Goal: Task Accomplishment & Management: Complete application form

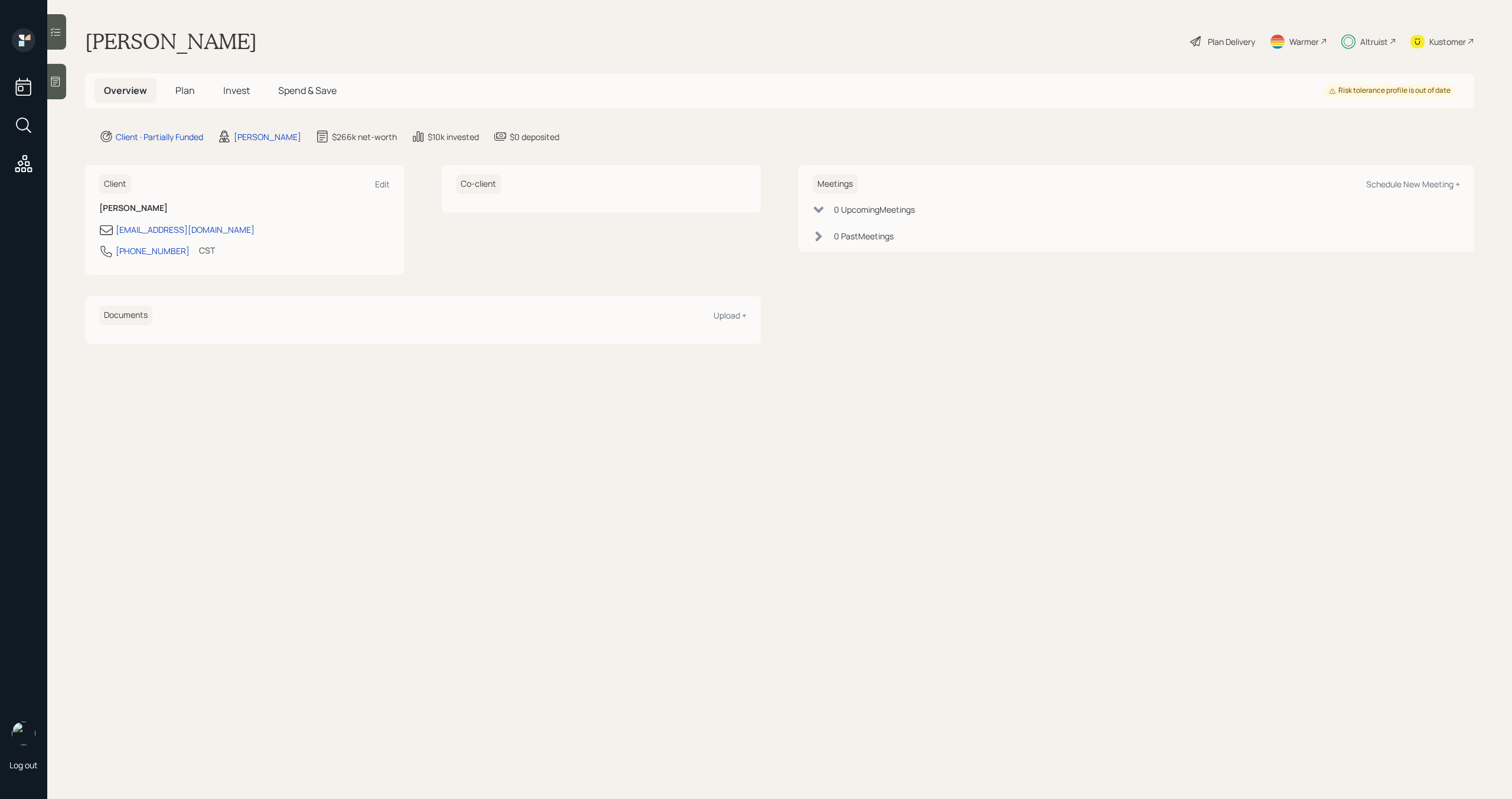
click at [183, 90] on span "Plan" at bounding box center [185, 90] width 20 height 13
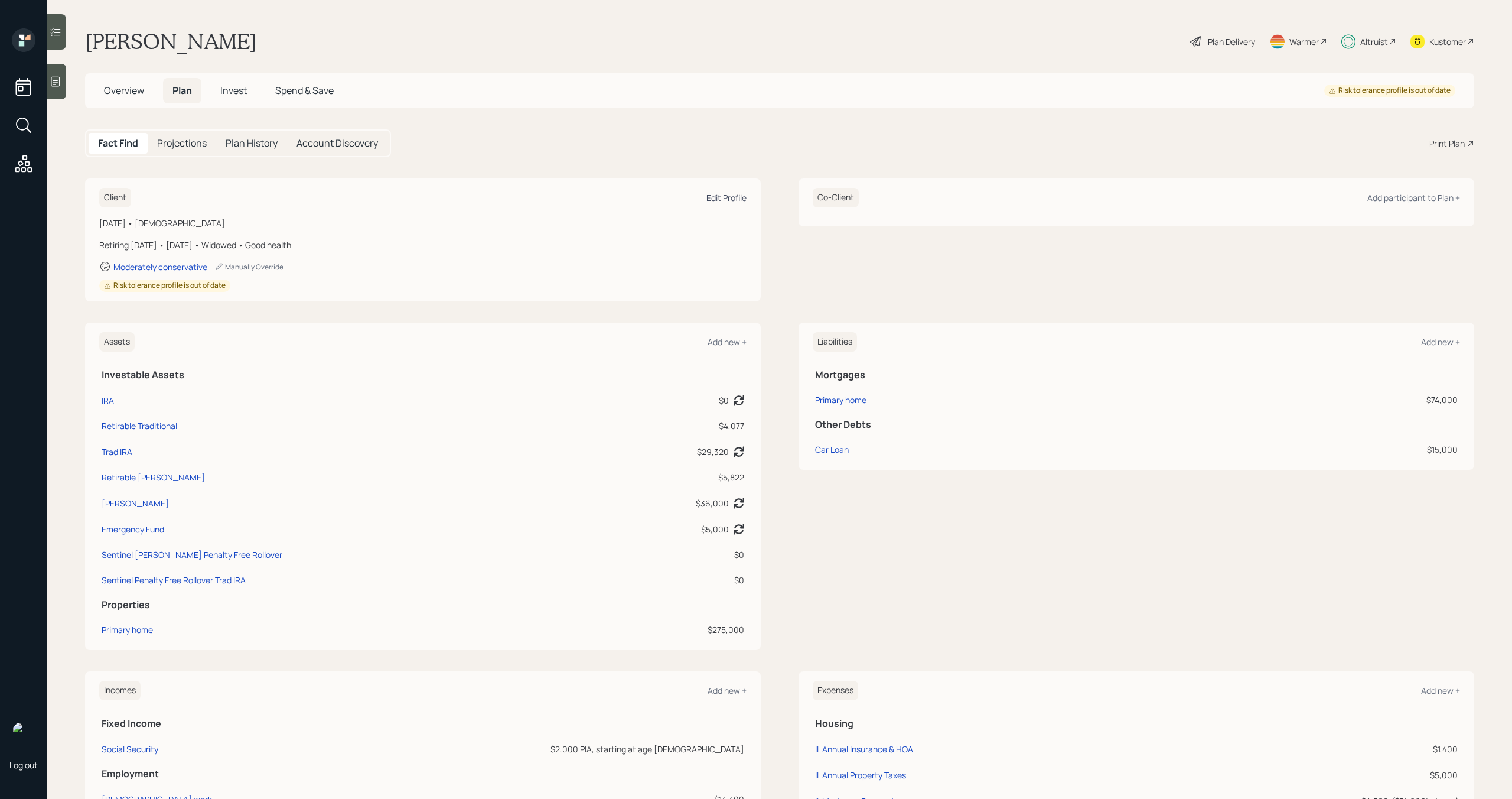
click at [742, 196] on div "Edit Profile" at bounding box center [726, 198] width 40 height 11
select select "5"
select select "good"
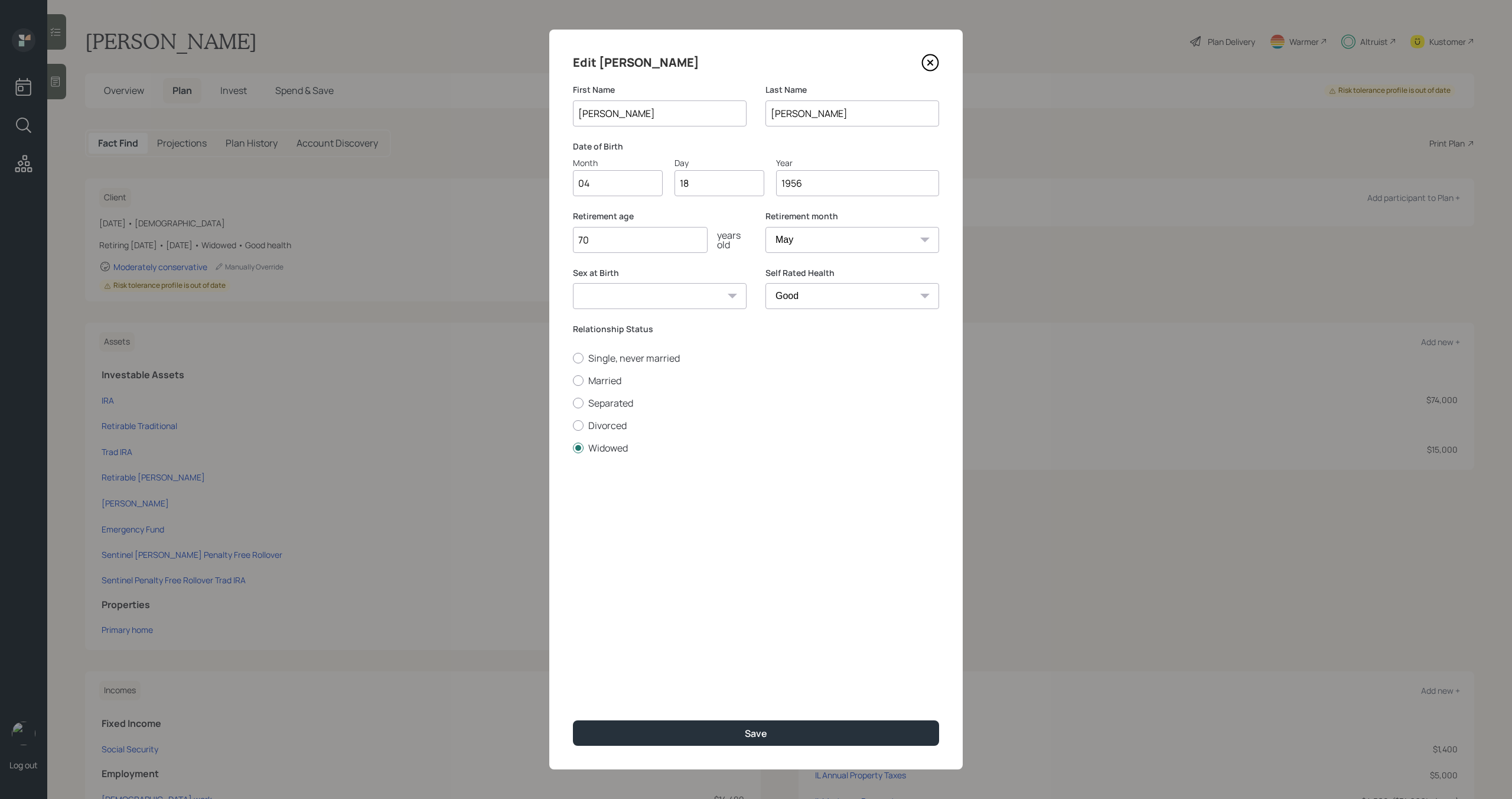
click at [660, 244] on input "70" at bounding box center [641, 239] width 135 height 26
click at [659, 245] on input "70" at bounding box center [641, 239] width 135 height 26
type input "69"
click at [723, 730] on button "Save" at bounding box center [756, 732] width 367 height 25
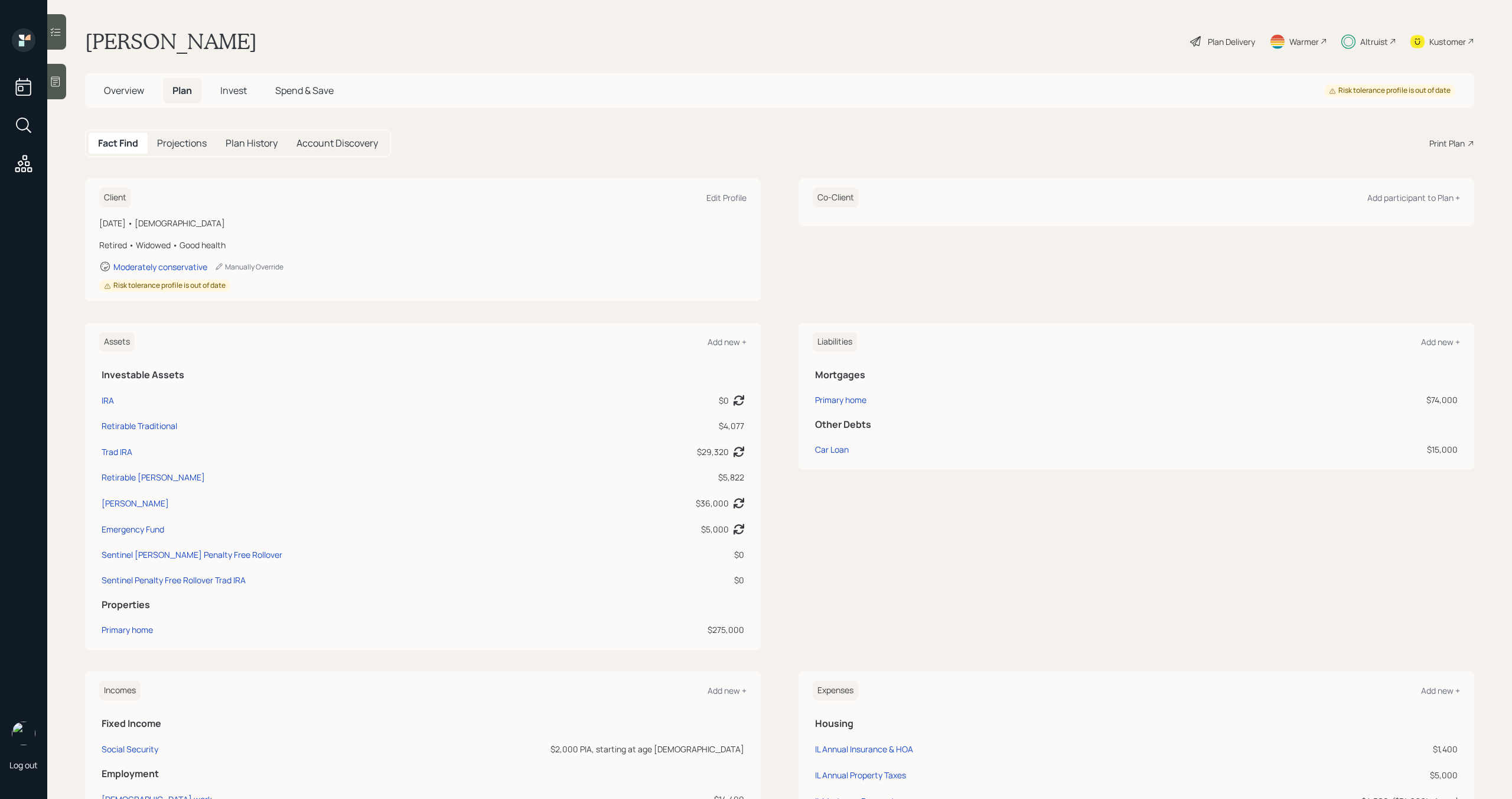
click at [1361, 46] on div "Altruist" at bounding box center [1374, 41] width 28 height 13
click at [1229, 37] on div "Plan Delivery" at bounding box center [1231, 41] width 48 height 13
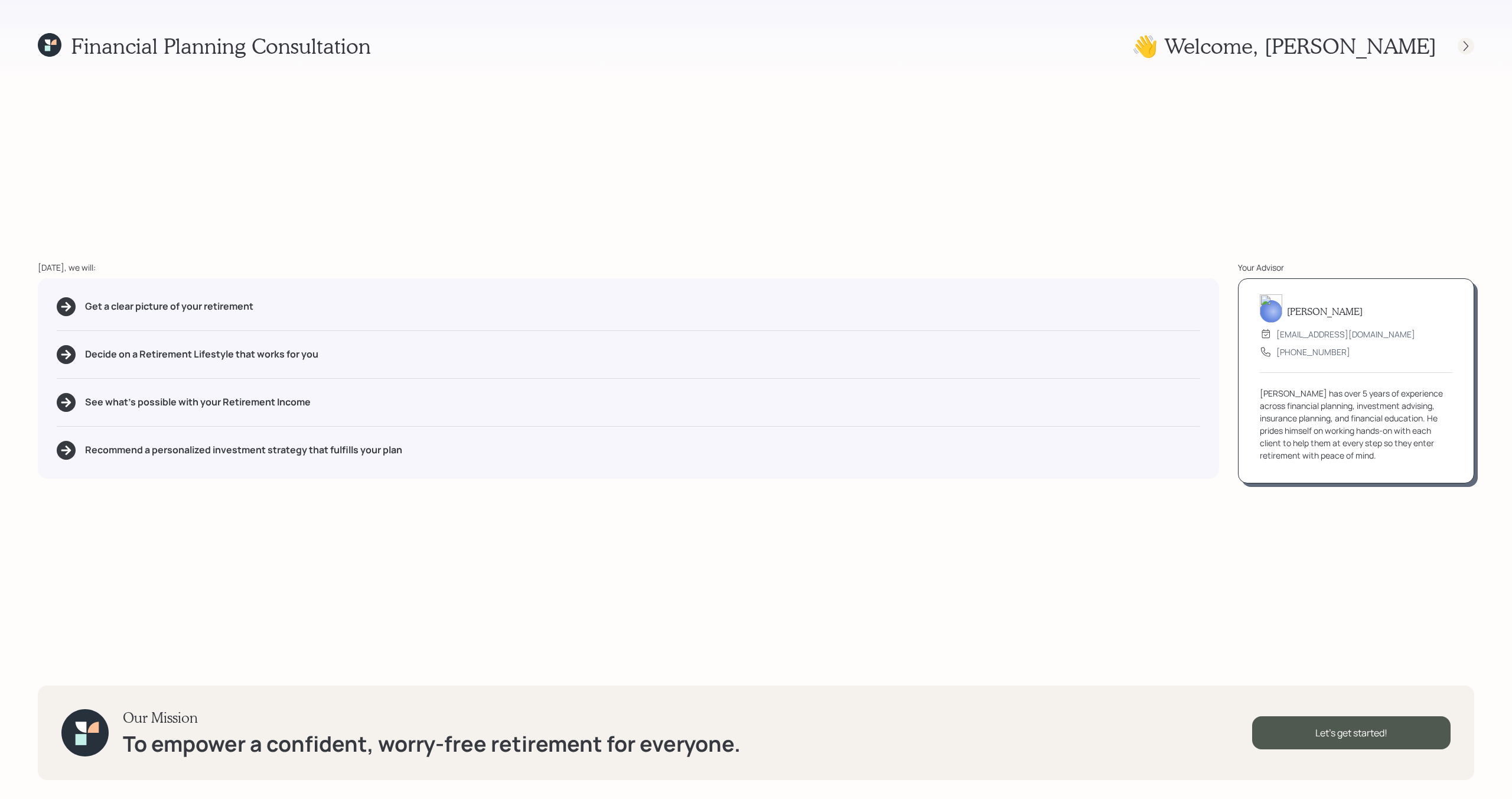
click at [1466, 42] on icon at bounding box center [1465, 46] width 12 height 12
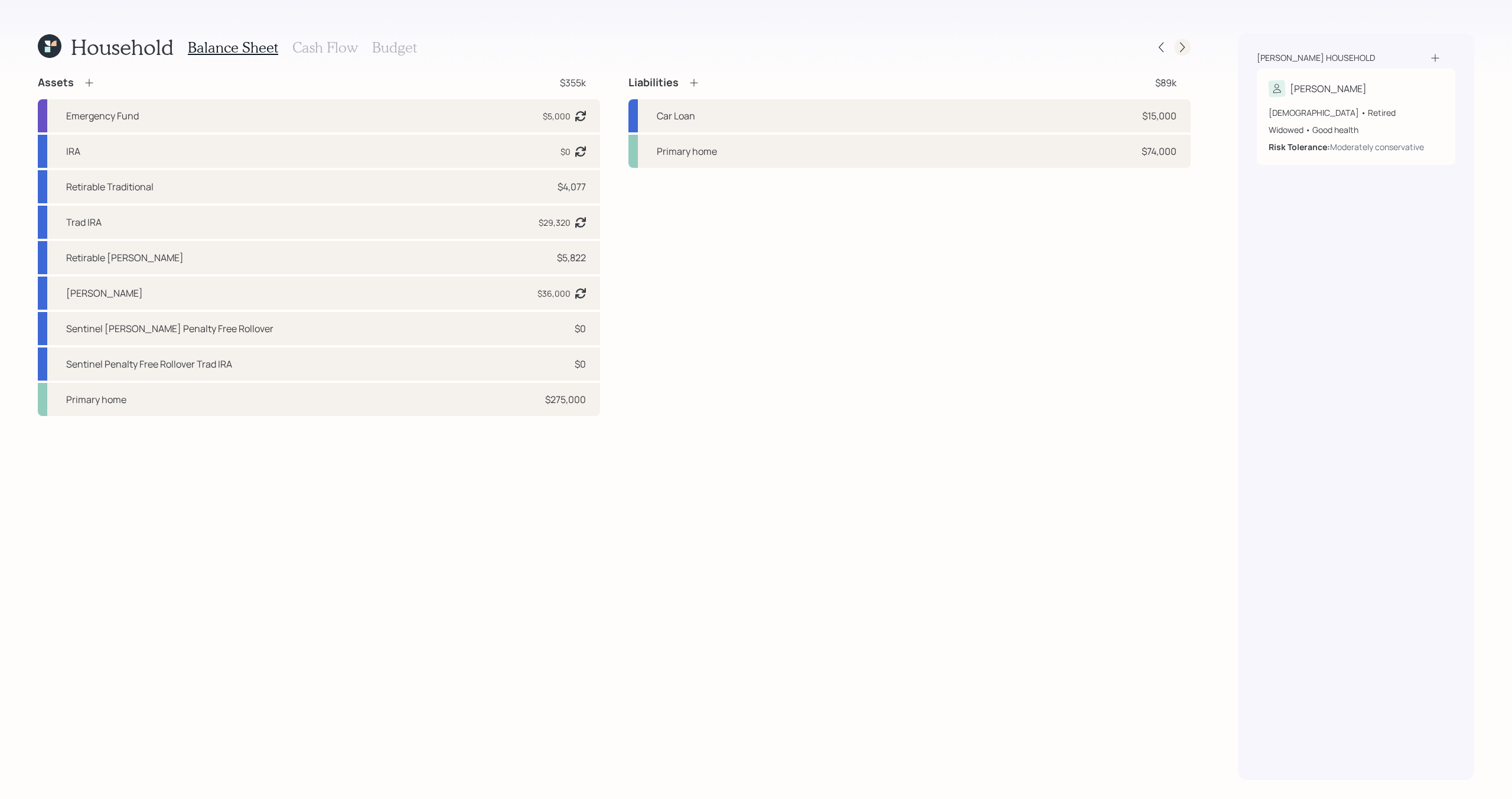
click at [1185, 54] on div at bounding box center [1182, 47] width 16 height 16
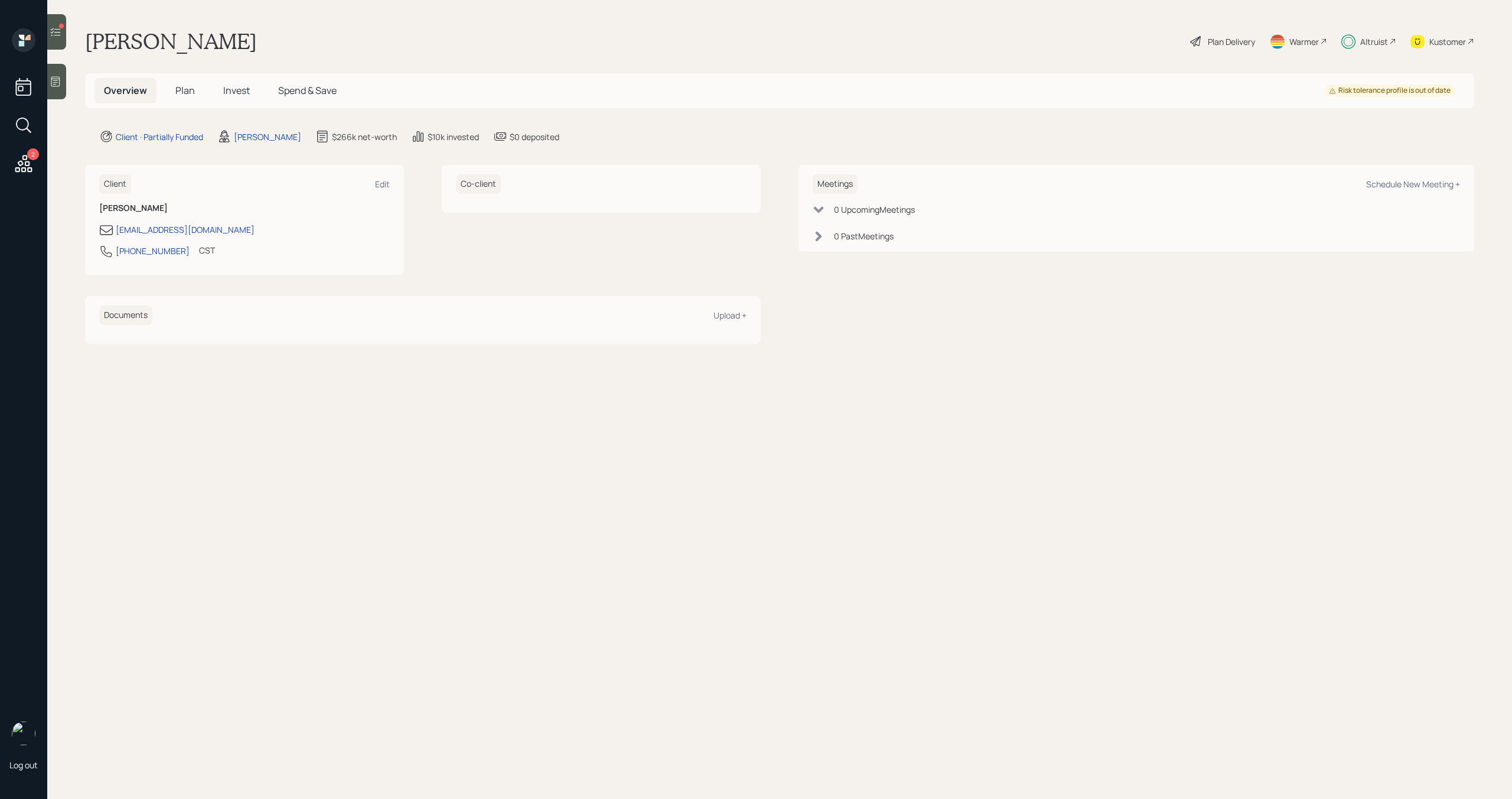
click at [56, 26] on icon at bounding box center [55, 31] width 12 height 12
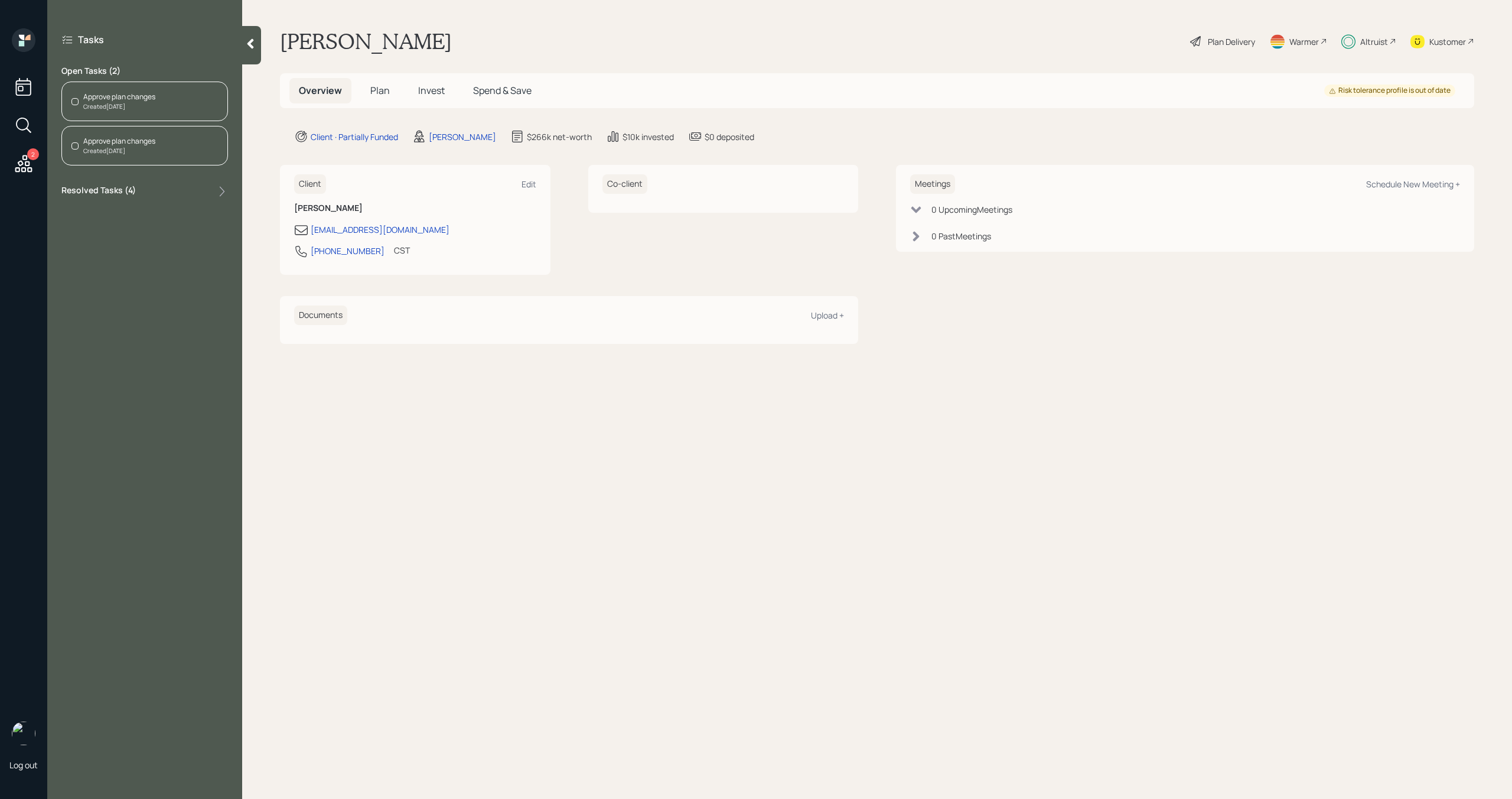
click at [157, 108] on div "Approve plan changes Created Today" at bounding box center [144, 102] width 166 height 40
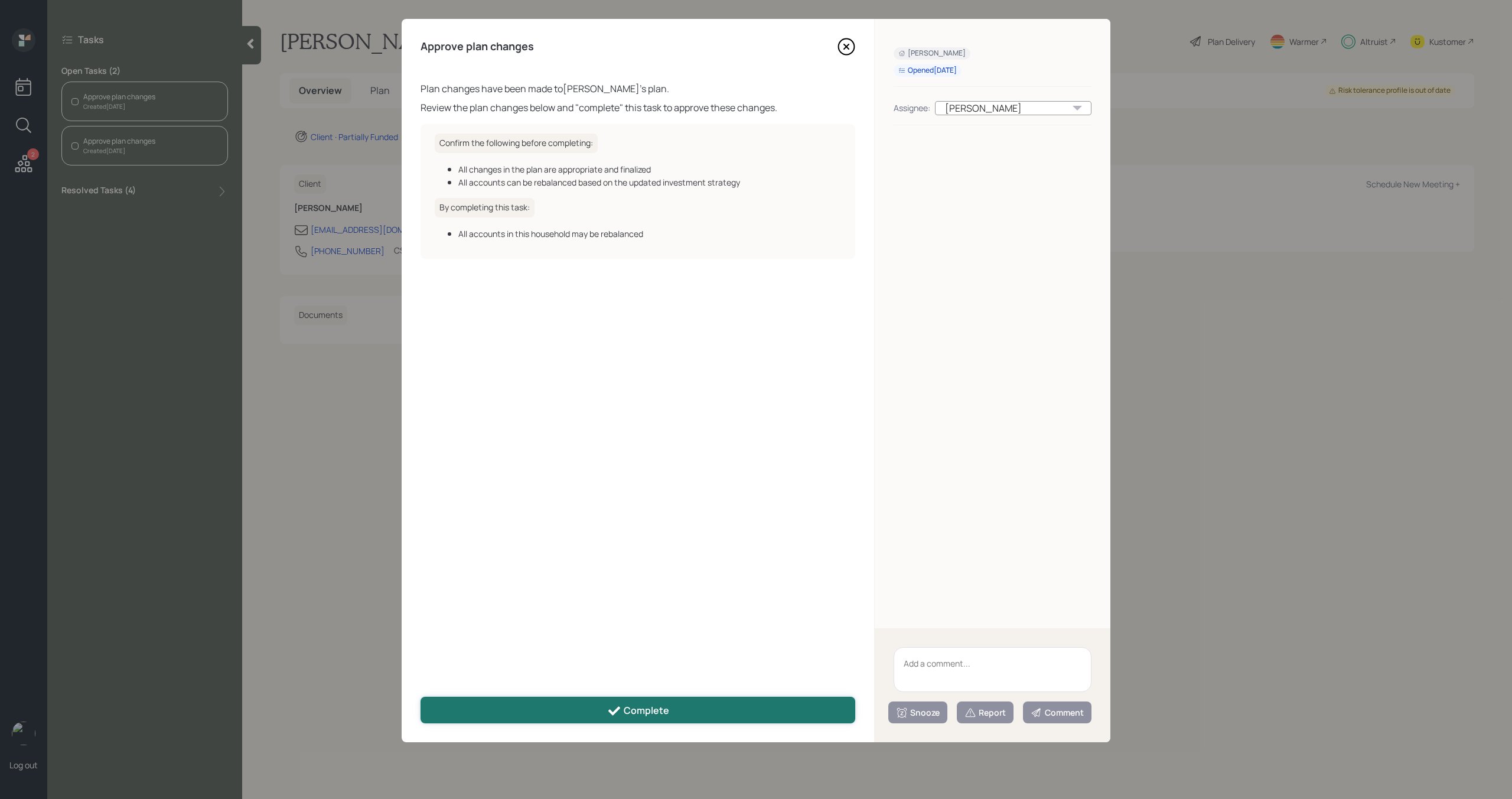
click at [633, 706] on div "Complete" at bounding box center [638, 711] width 62 height 14
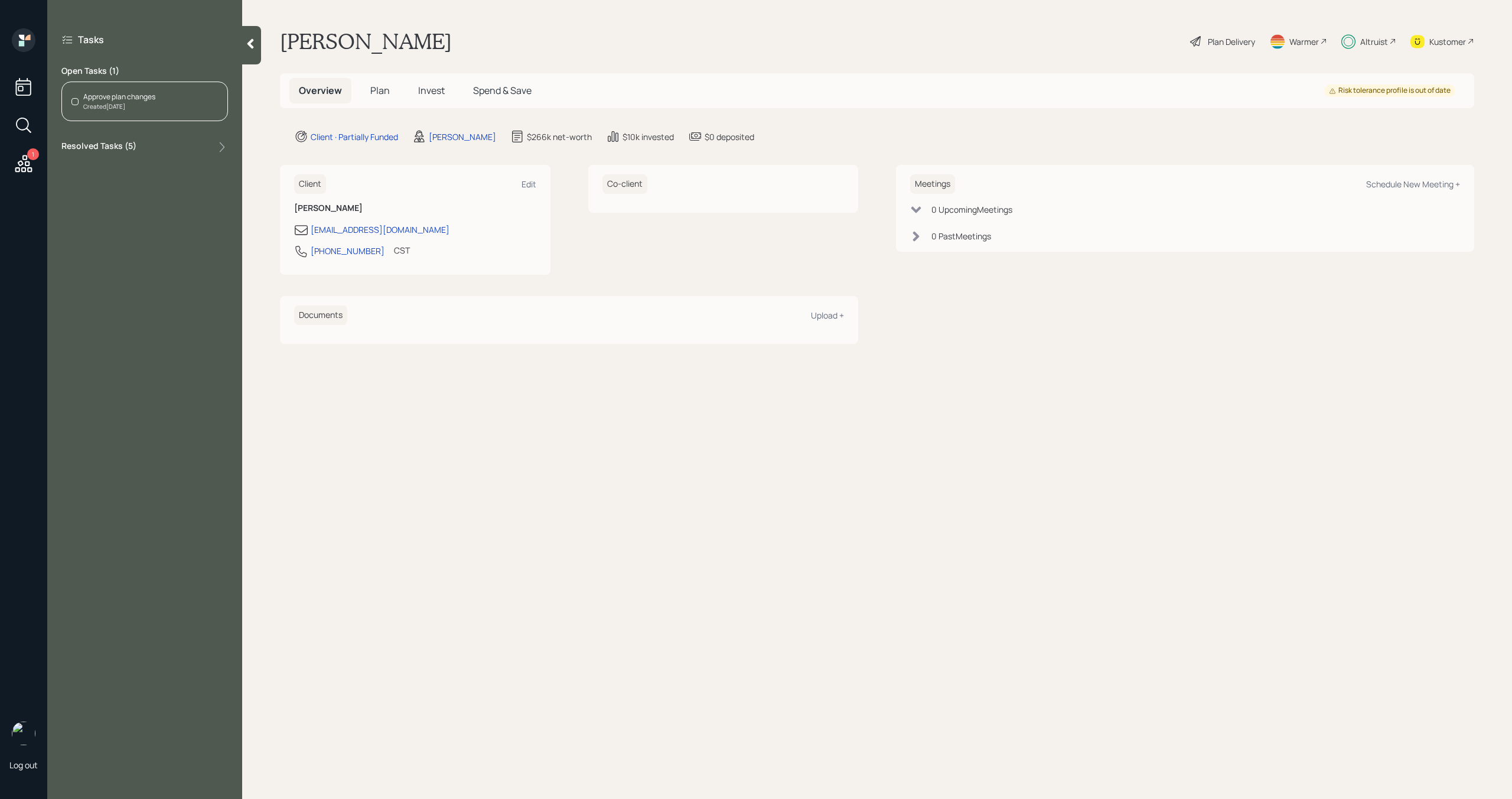
click at [144, 110] on div "Created Today" at bounding box center [119, 107] width 72 height 9
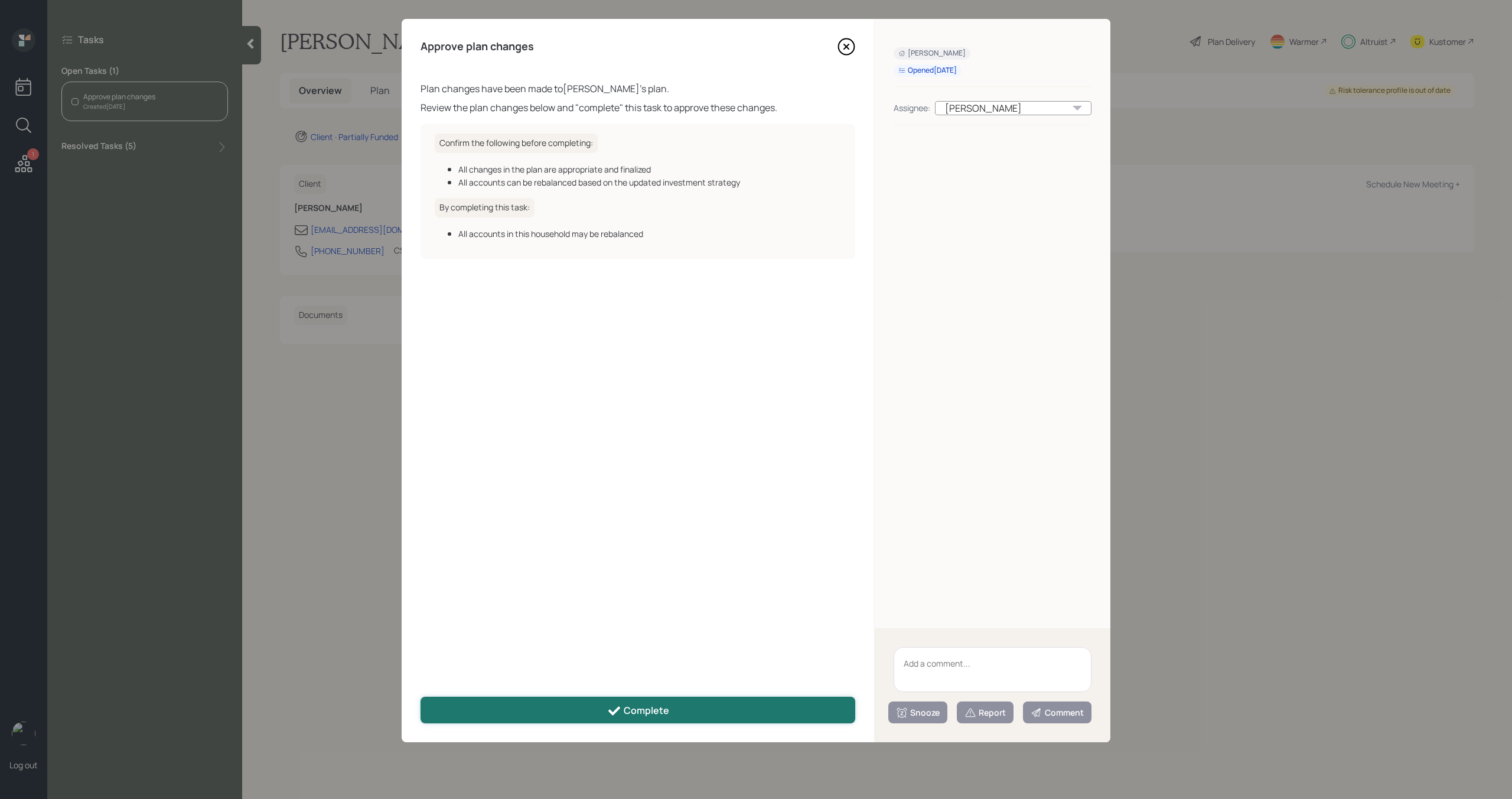
click at [586, 713] on button "Complete" at bounding box center [638, 710] width 435 height 27
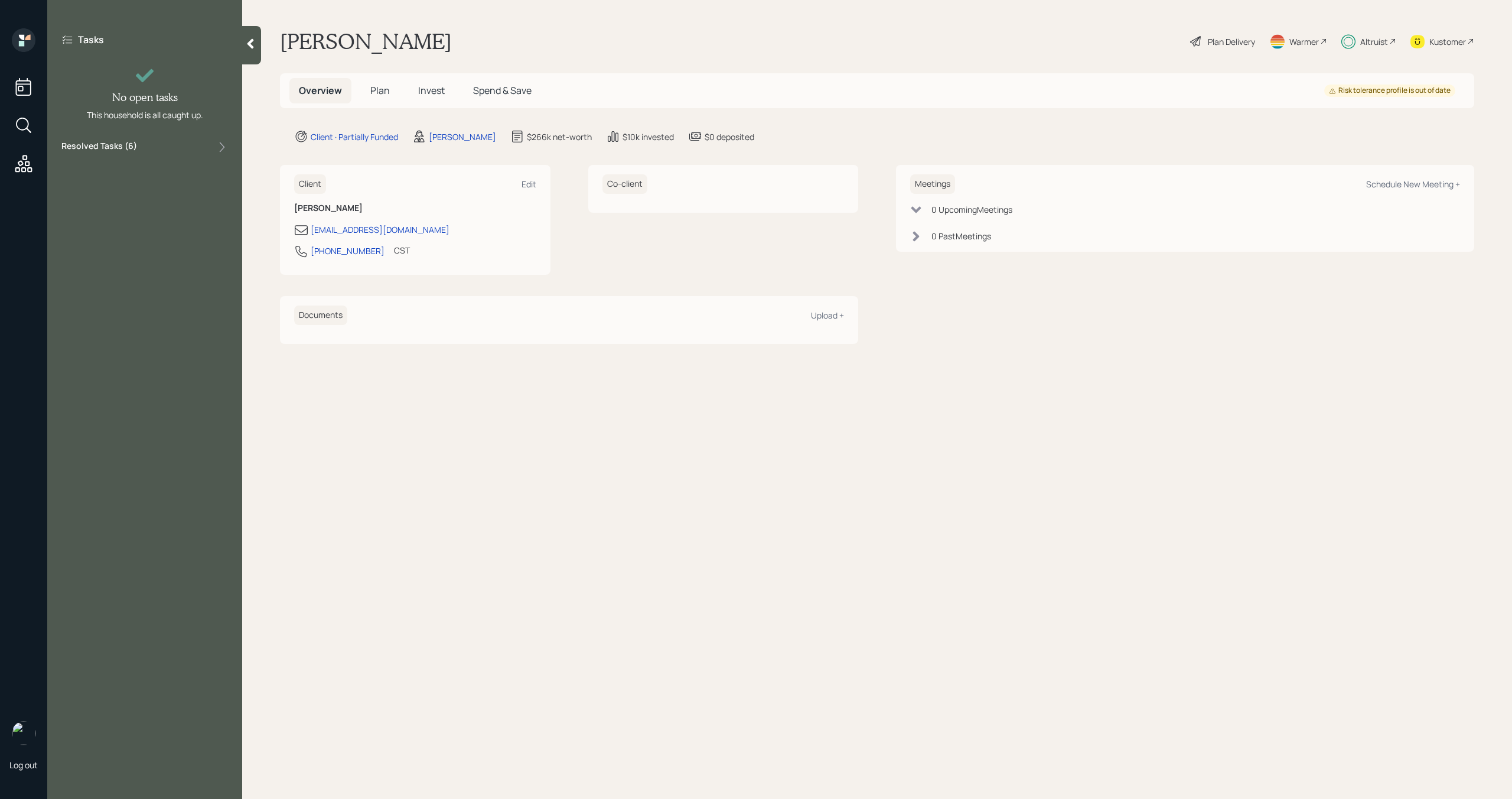
click at [243, 41] on div at bounding box center [251, 45] width 19 height 39
